Goal: Information Seeking & Learning: Find contact information

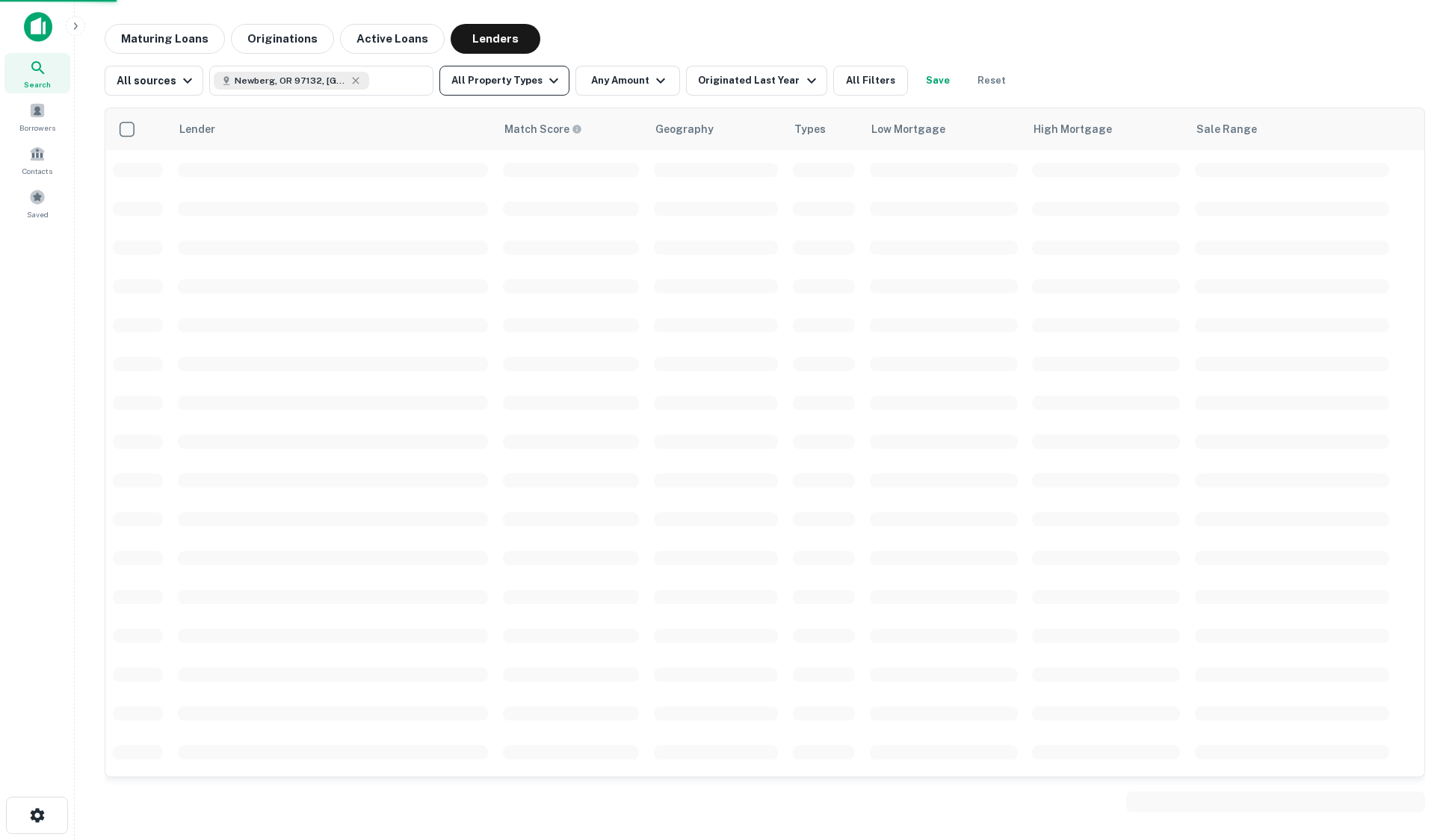
click at [486, 87] on button "All Property Types" at bounding box center [504, 81] width 130 height 30
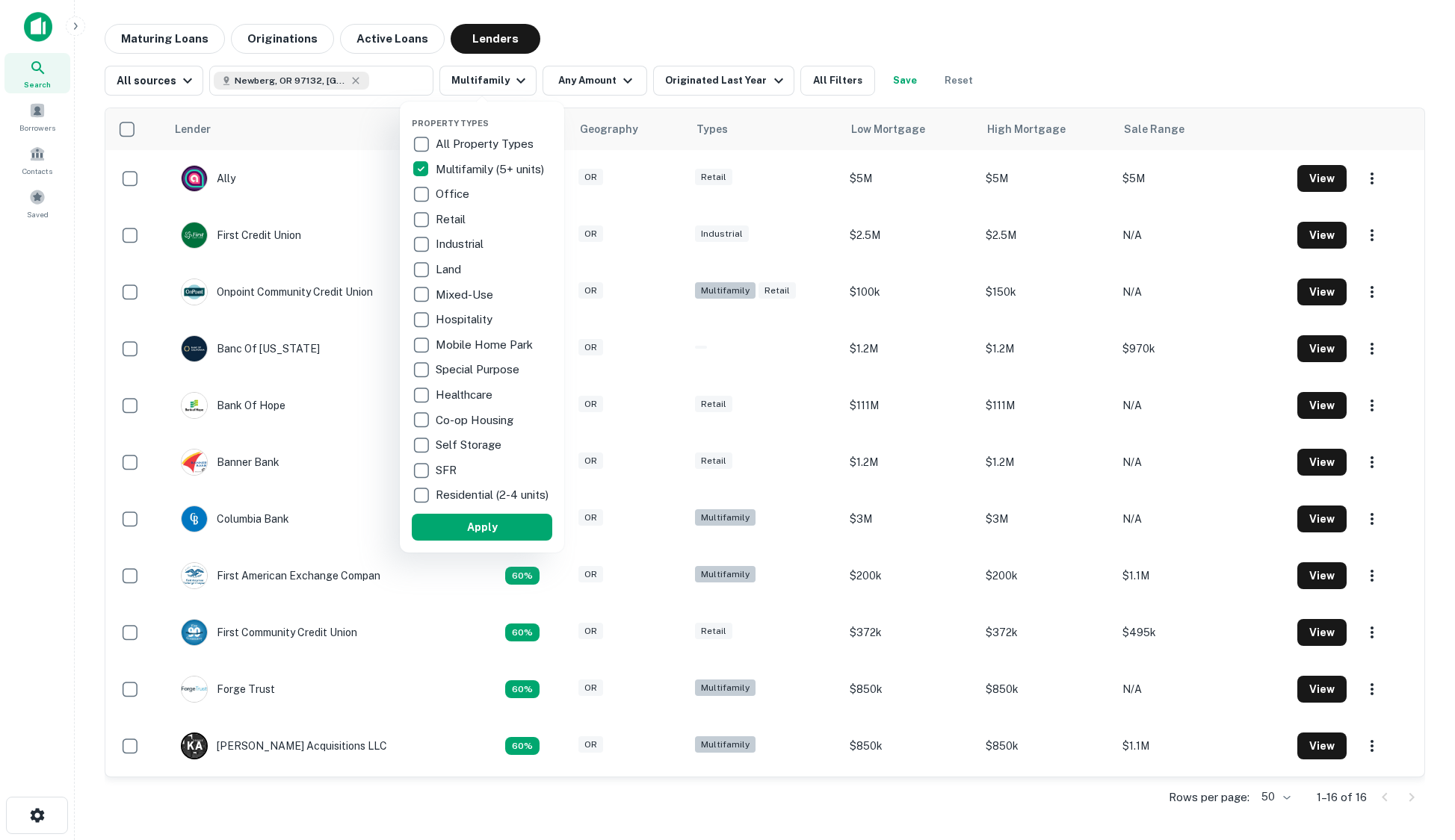
click at [605, 89] on div at bounding box center [728, 420] width 1455 height 840
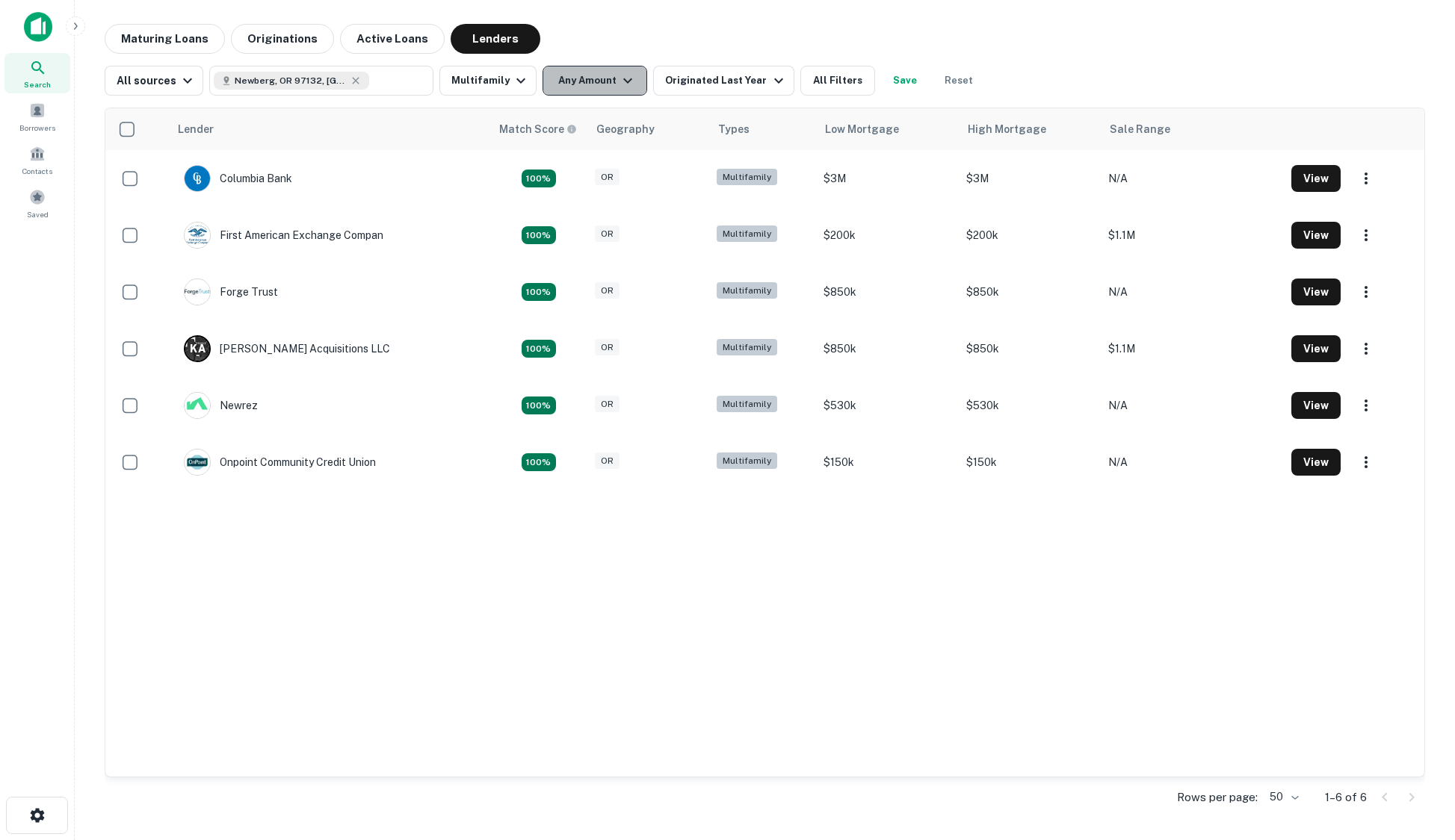
click at [605, 88] on button "Any Amount" at bounding box center [595, 81] width 105 height 30
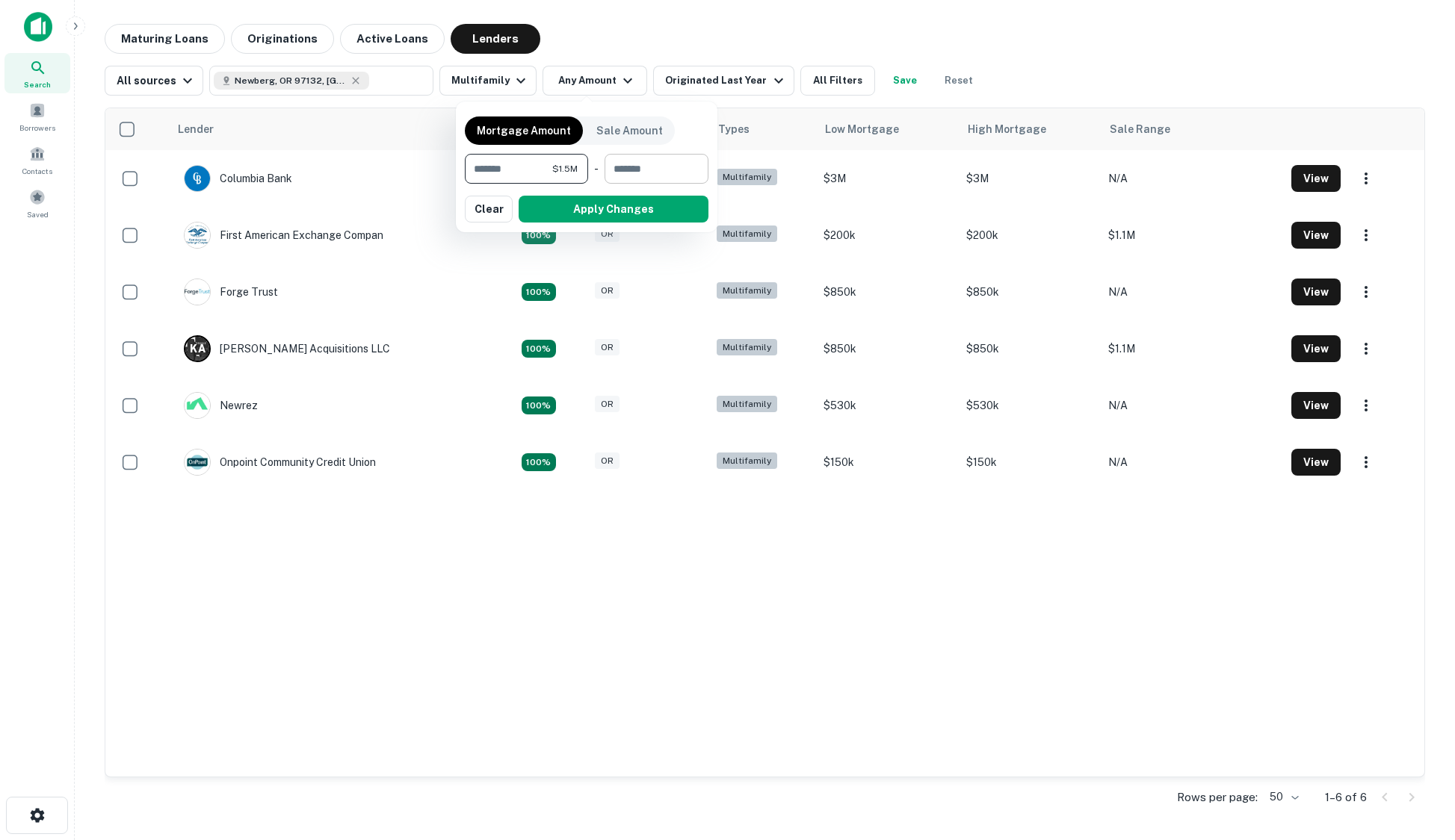
type input "*******"
click at [646, 167] on input "number" at bounding box center [651, 168] width 93 height 30
type input "*******"
click at [624, 208] on button "Apply Changes" at bounding box center [613, 210] width 189 height 27
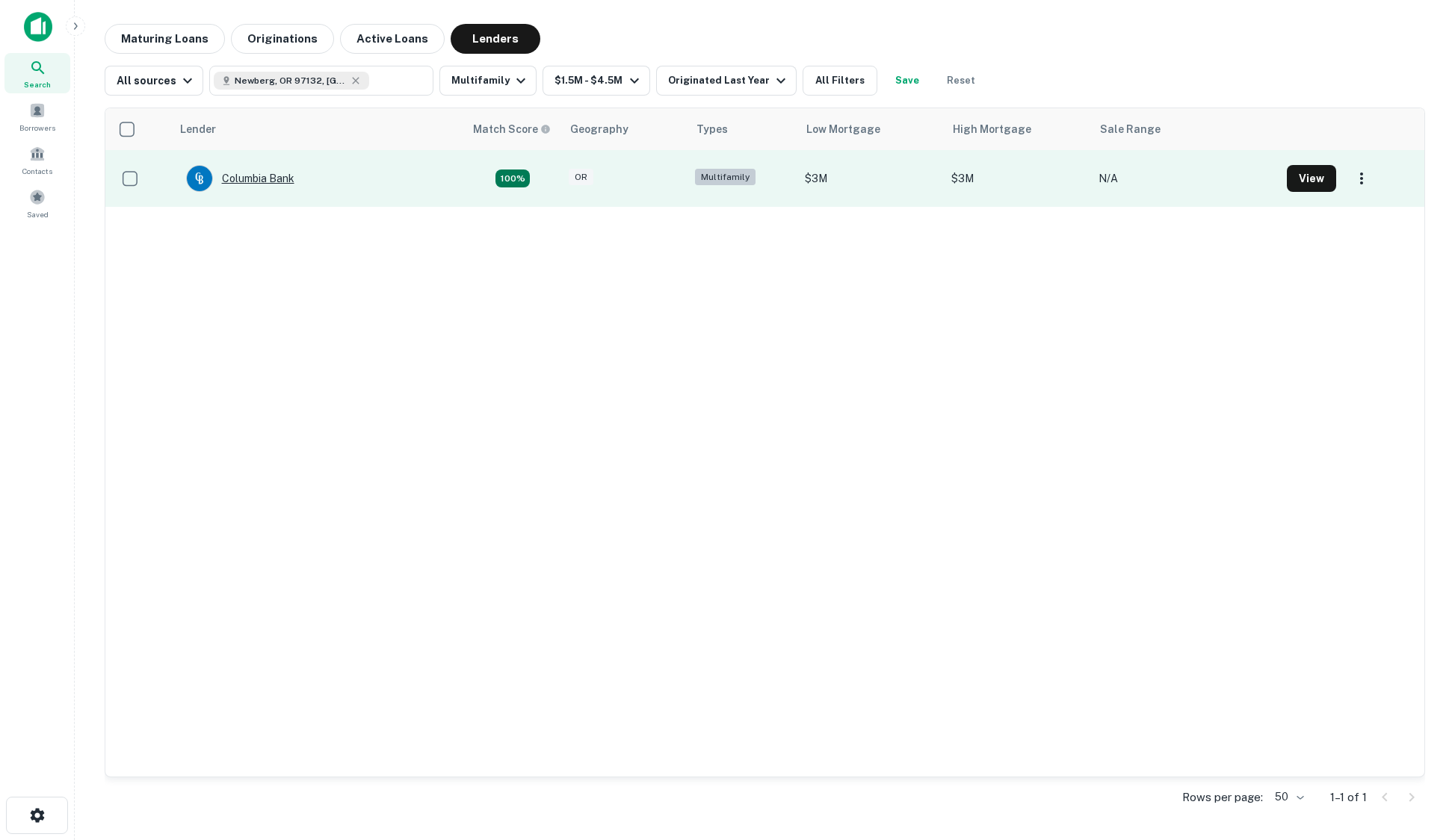
click at [266, 180] on div "Columbia Bank" at bounding box center [241, 179] width 109 height 27
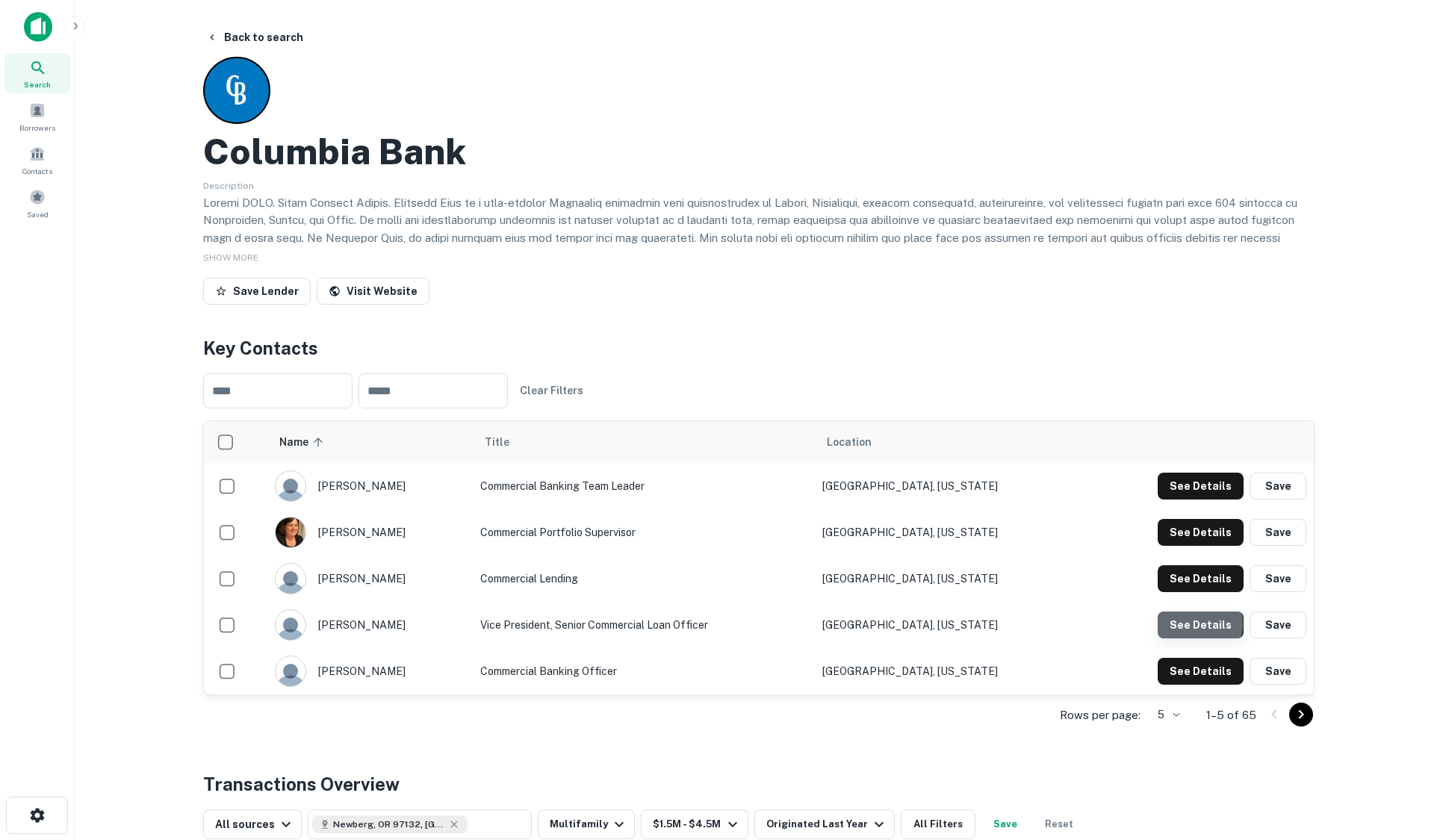
click at [1187, 624] on button "See Details" at bounding box center [1200, 625] width 85 height 27
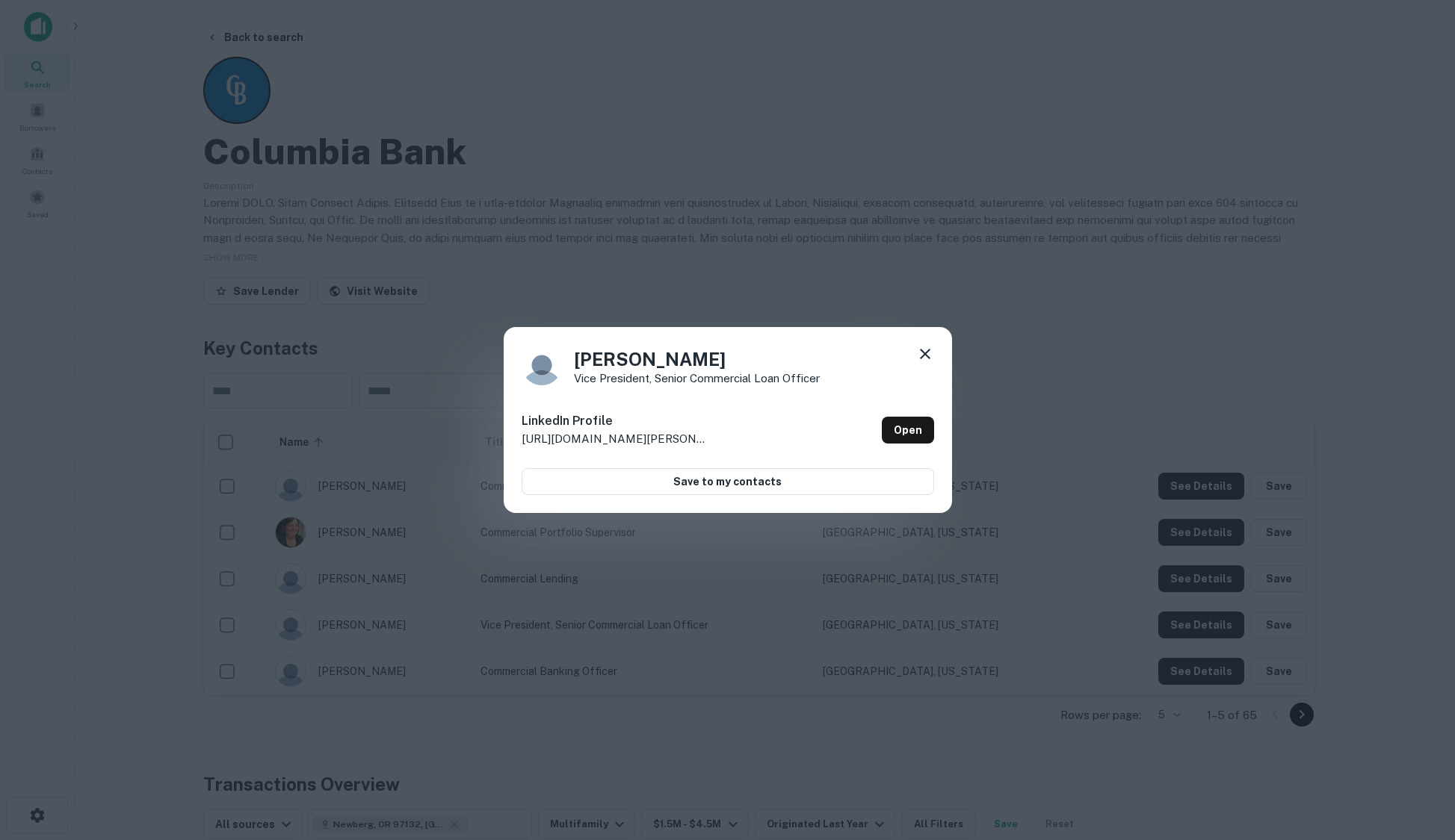
click at [951, 186] on div "[PERSON_NAME] Vice President, Senior Commercial Loan Officer LinkedIn Profile […" at bounding box center [728, 420] width 1455 height 840
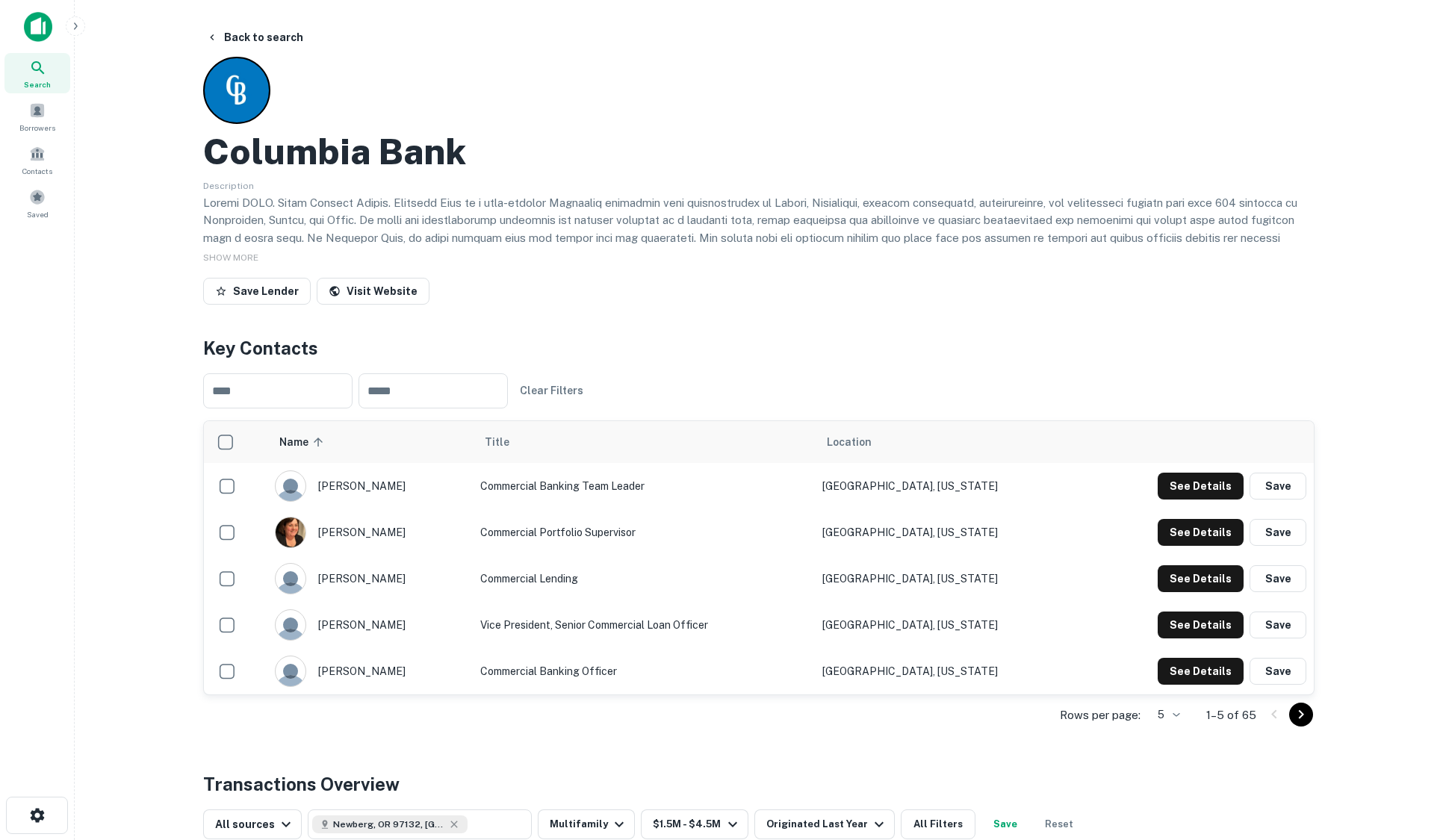
click at [1304, 713] on icon "Go to next page" at bounding box center [1301, 715] width 17 height 17
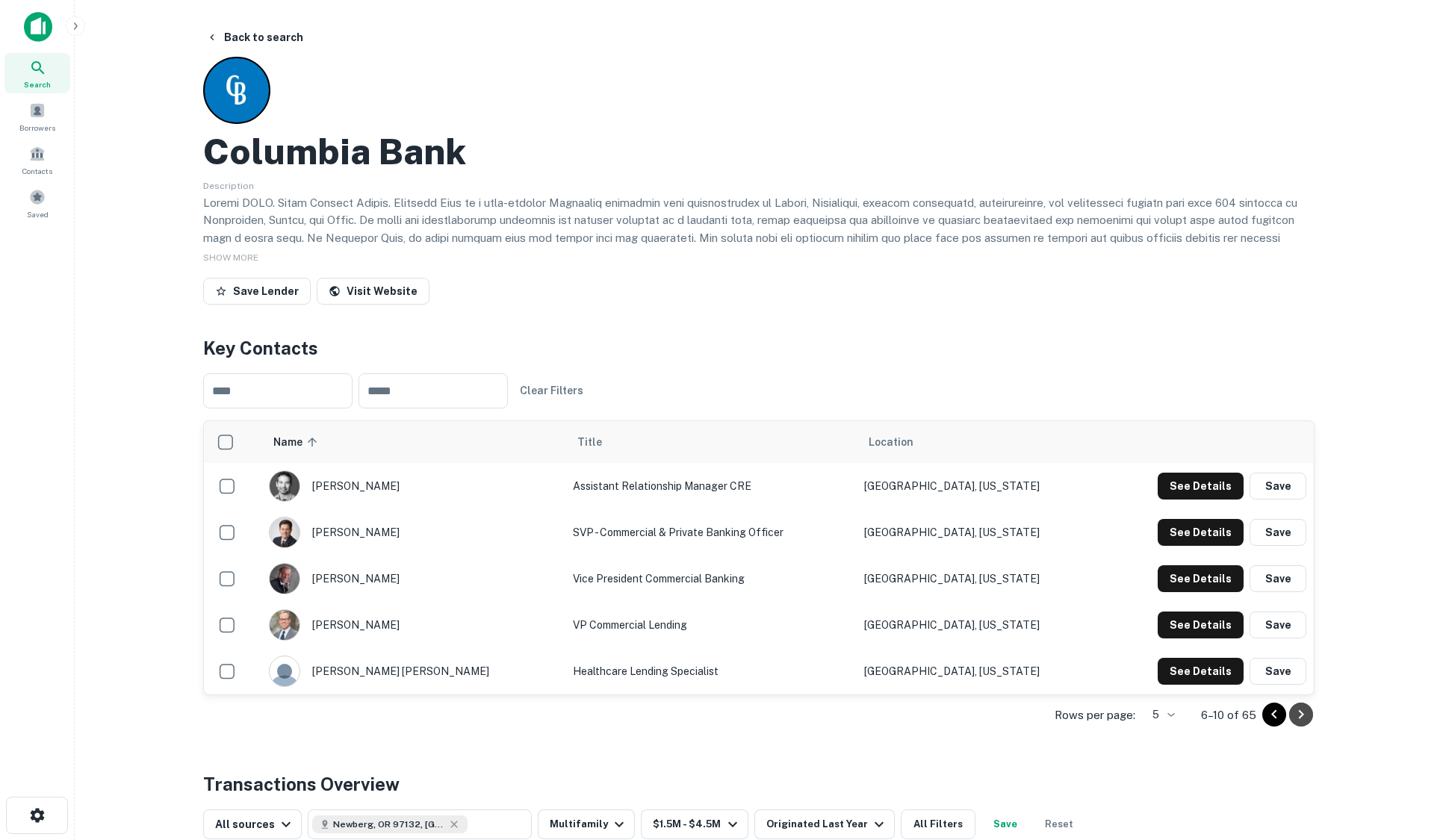
click at [1303, 720] on icon "Go to next page" at bounding box center [1301, 715] width 17 height 17
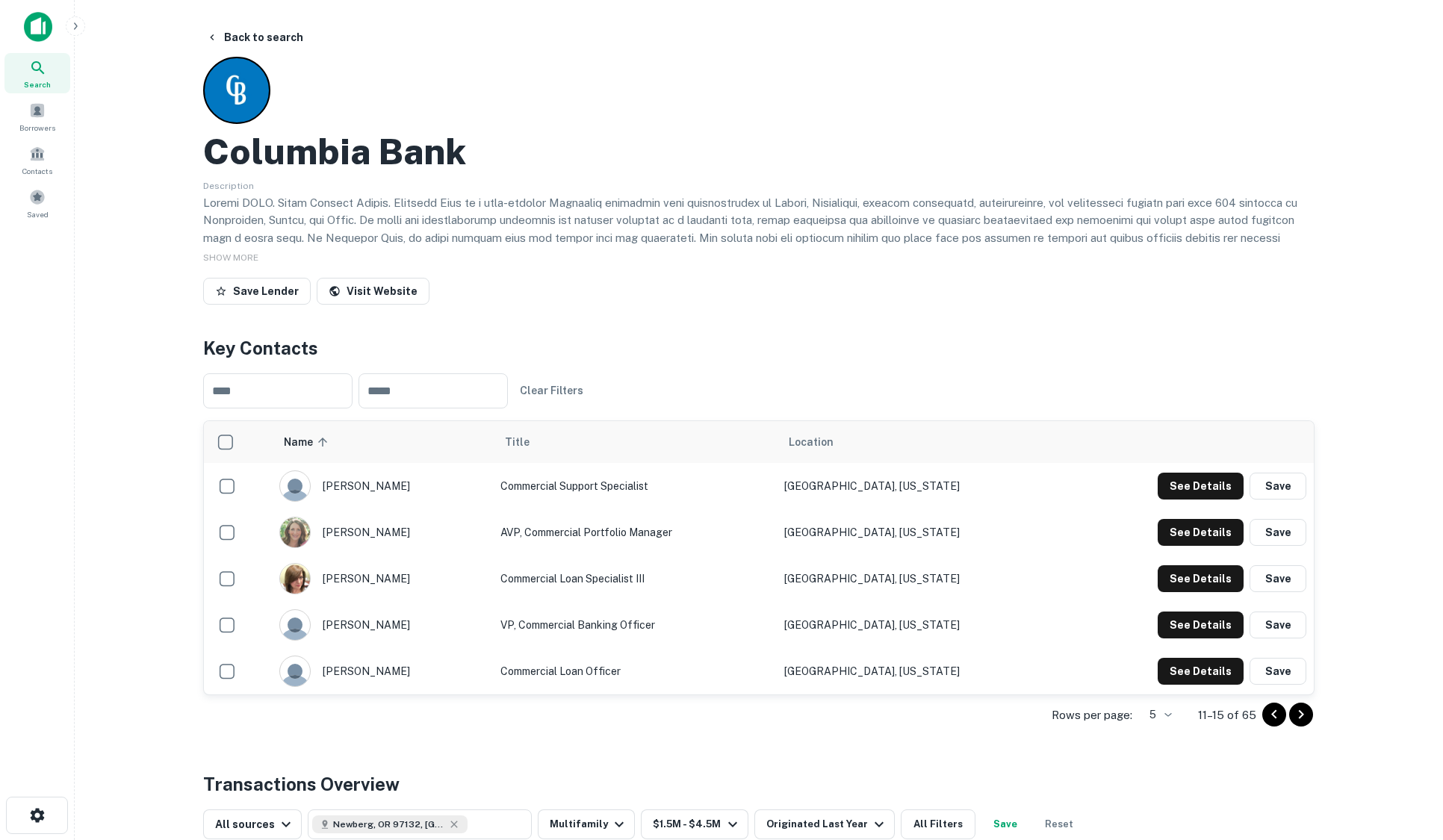
click at [1303, 720] on icon "Go to next page" at bounding box center [1301, 715] width 17 height 17
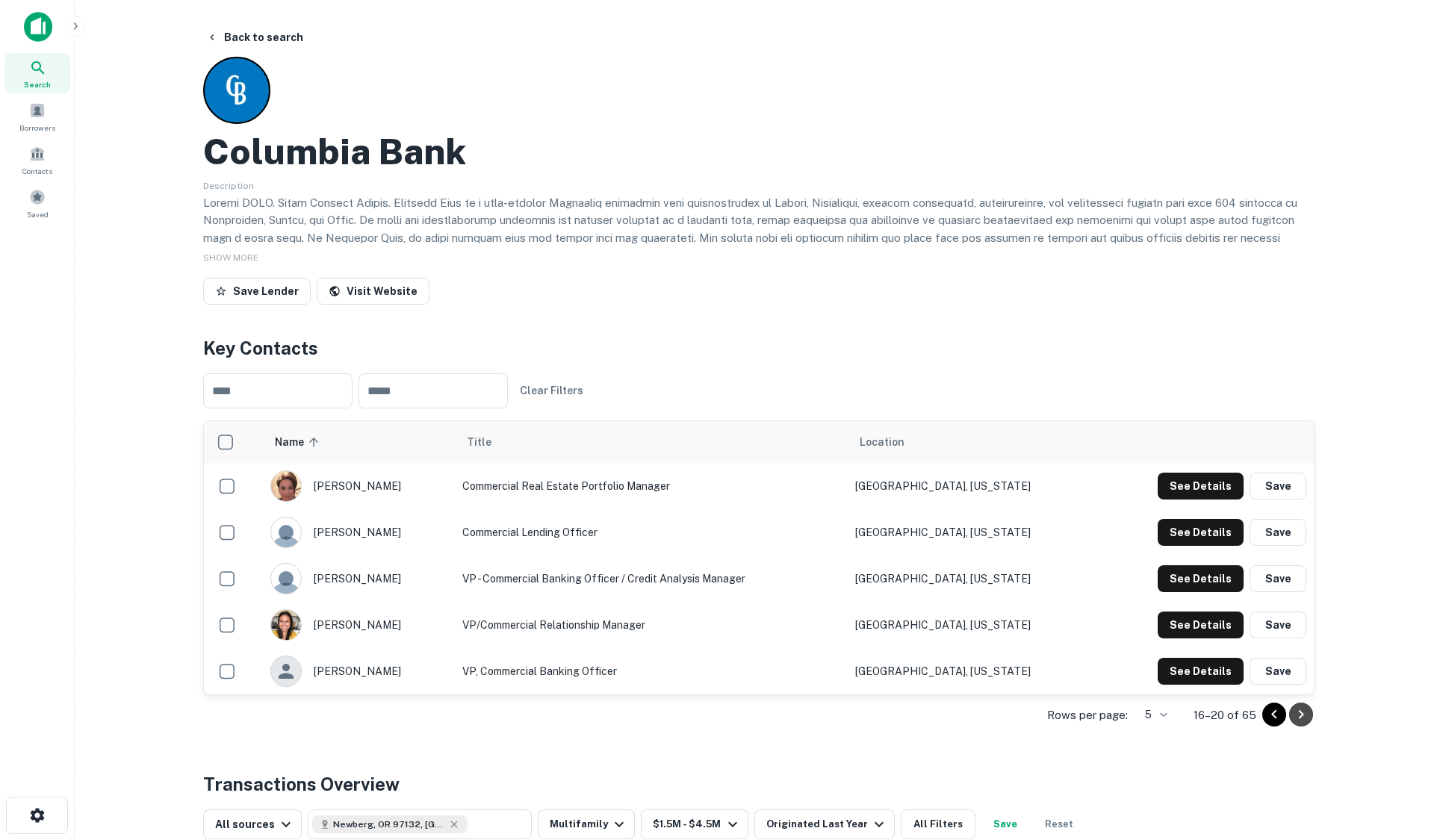
click at [1303, 720] on icon "Go to next page" at bounding box center [1301, 715] width 17 height 17
click at [253, 29] on button "Back to search" at bounding box center [254, 38] width 109 height 27
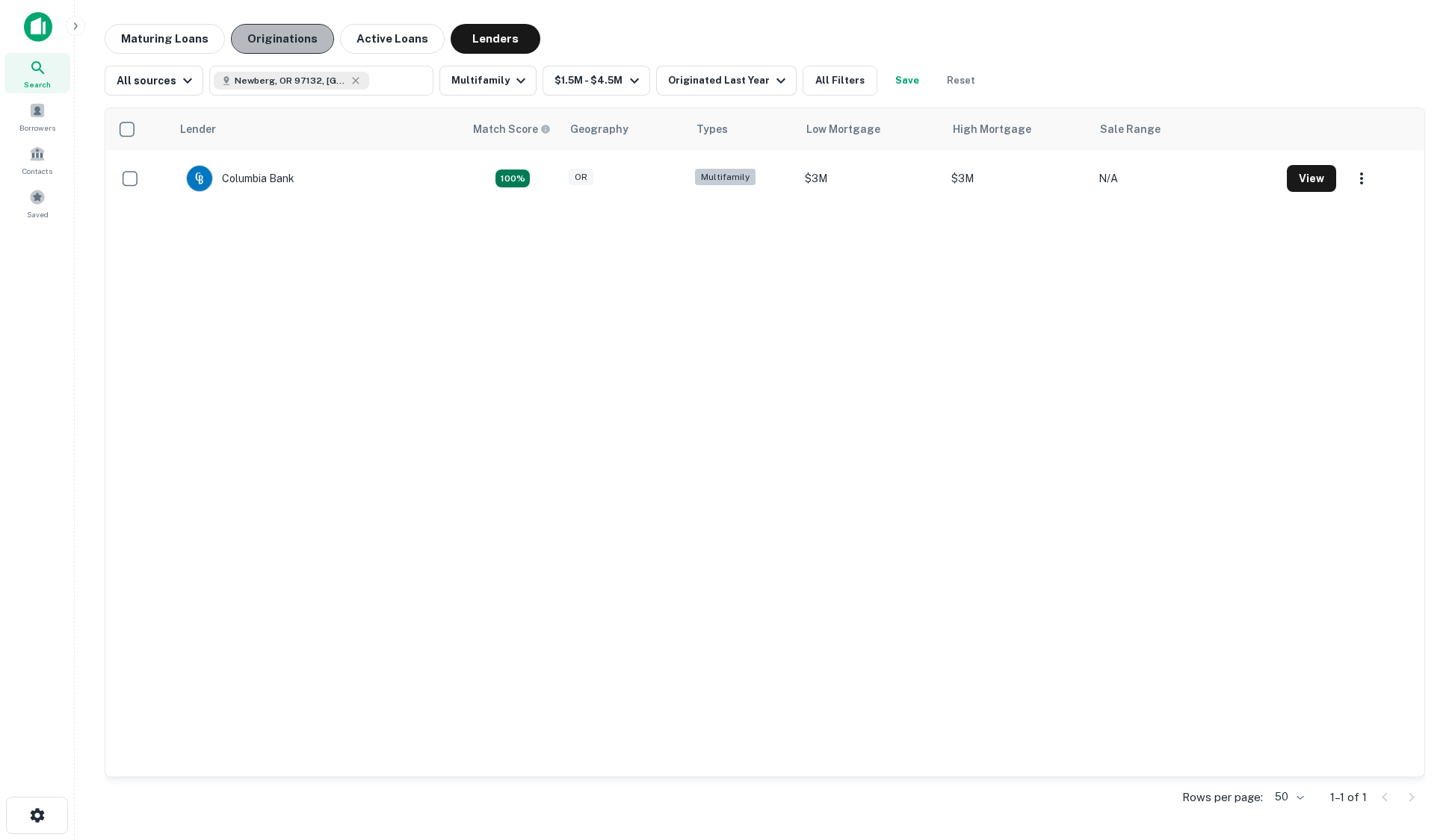
click at [277, 47] on button "Originations" at bounding box center [283, 39] width 103 height 30
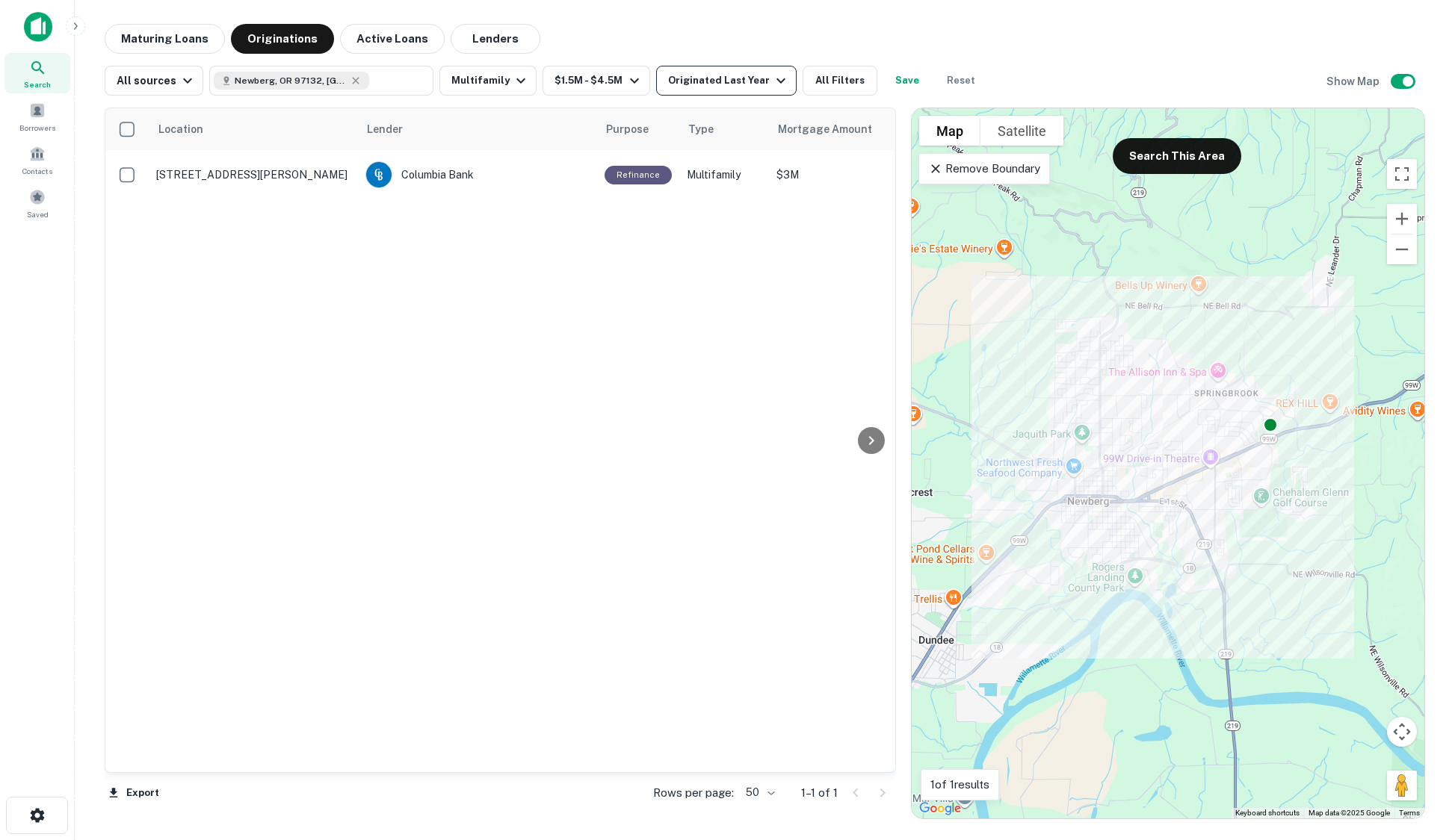
click at [745, 83] on div "Originated Last Year" at bounding box center [728, 81] width 121 height 17
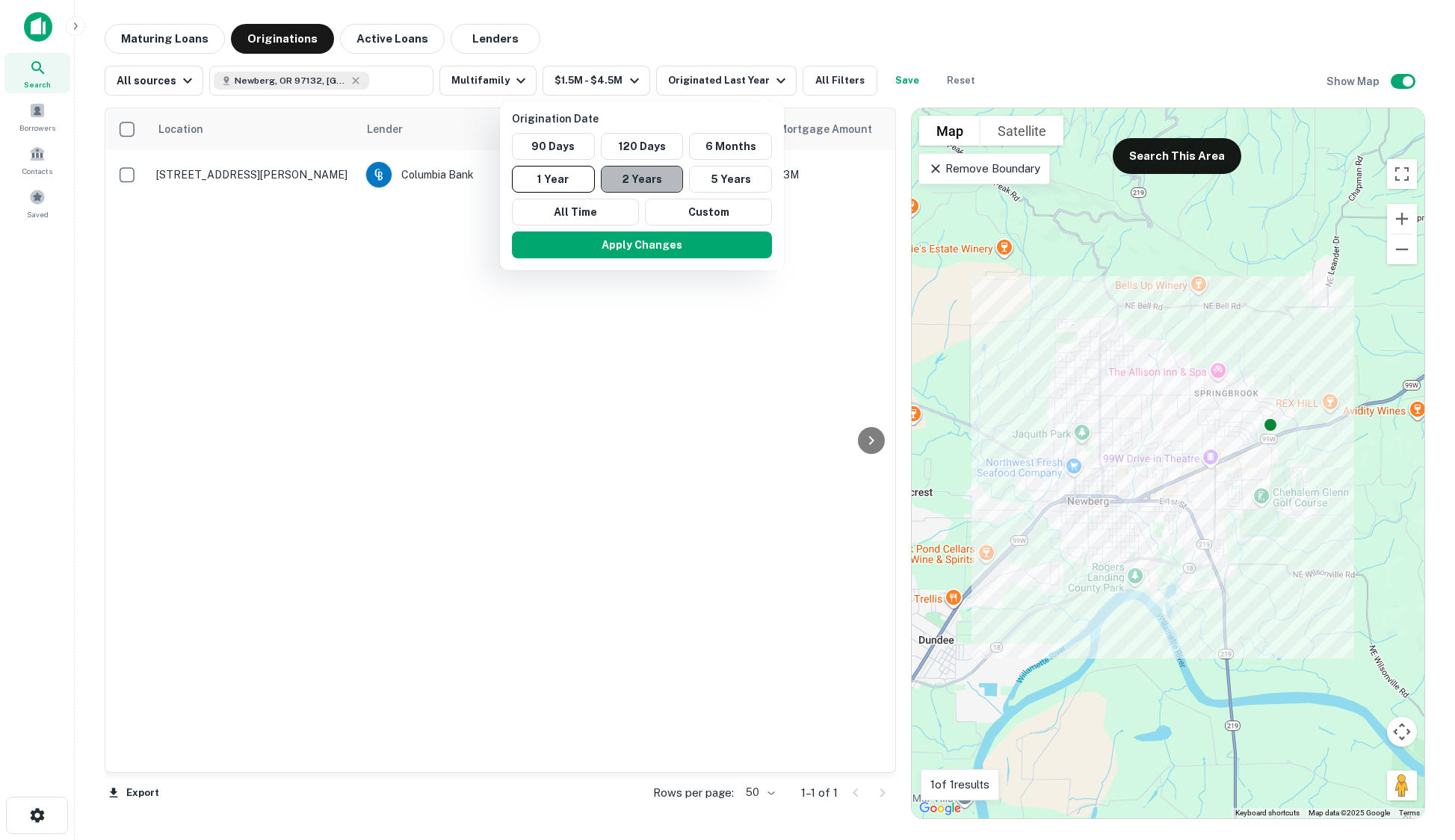
click at [654, 180] on button "2 Years" at bounding box center [642, 180] width 83 height 27
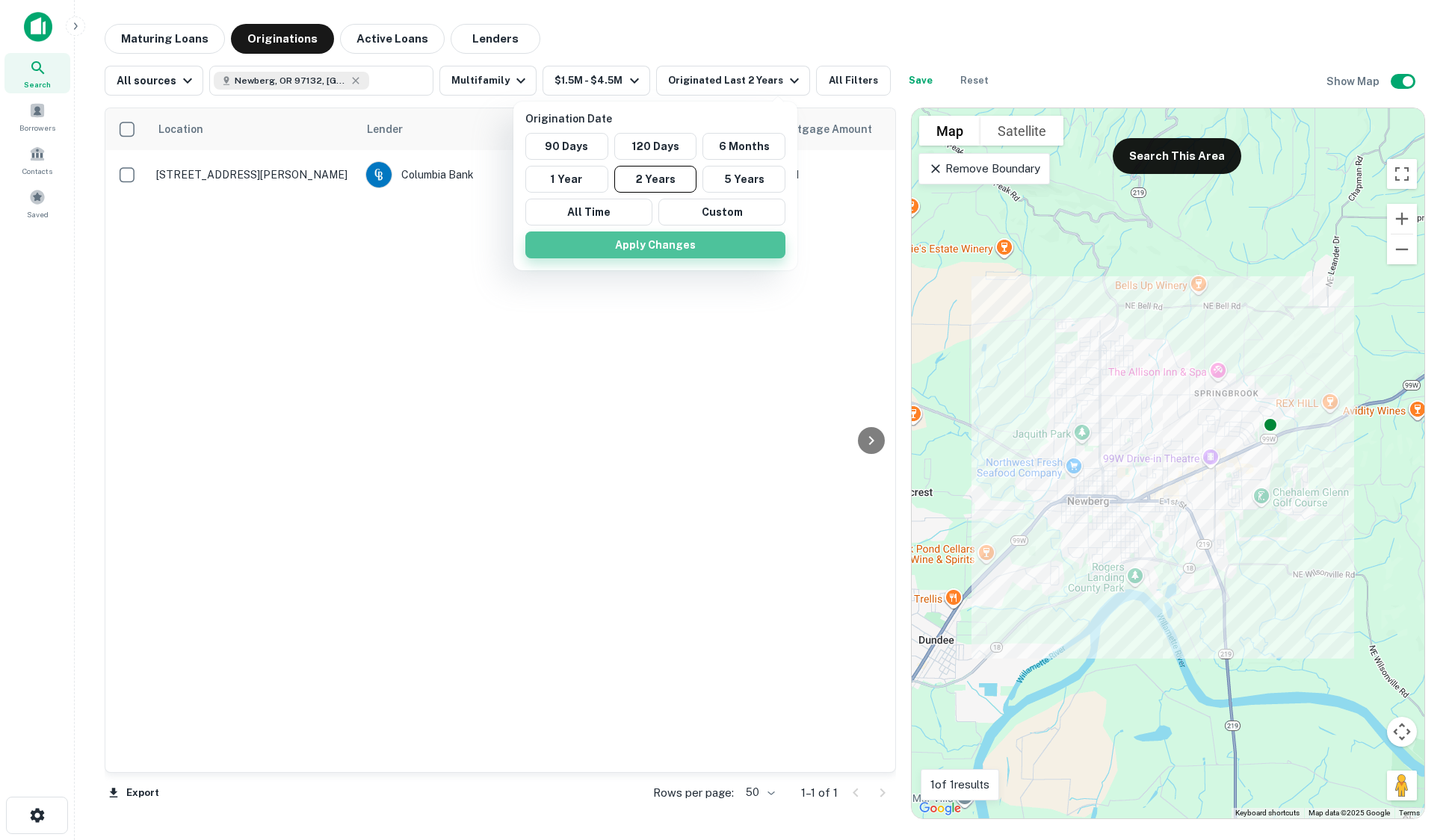
click at [630, 248] on button "Apply Changes" at bounding box center [656, 245] width 260 height 27
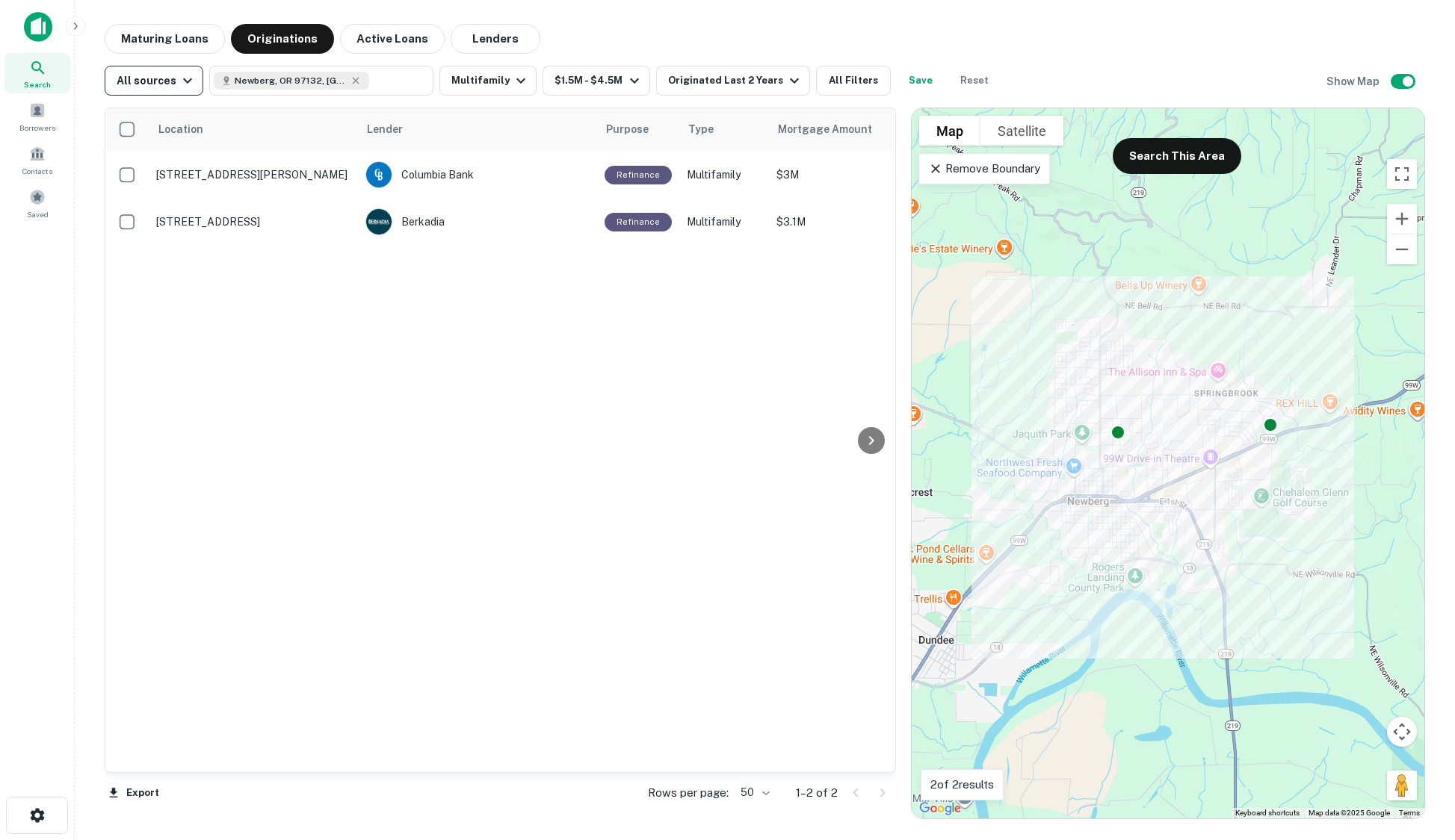
click at [140, 81] on div "All sources" at bounding box center [156, 81] width 80 height 17
click at [140, 81] on div at bounding box center [728, 420] width 1455 height 840
click at [382, 35] on button "Active Loans" at bounding box center [392, 39] width 105 height 30
